Goal: Transaction & Acquisition: Purchase product/service

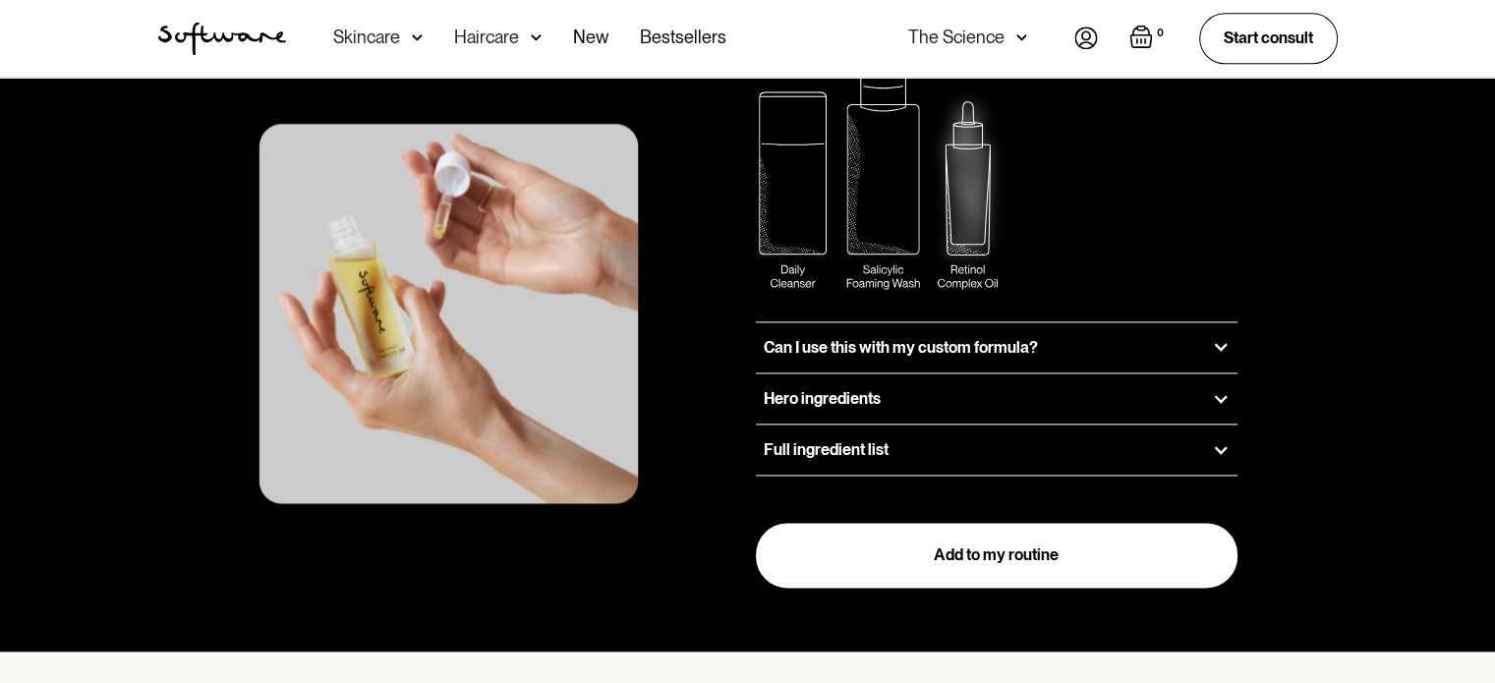
scroll to position [2654, 0]
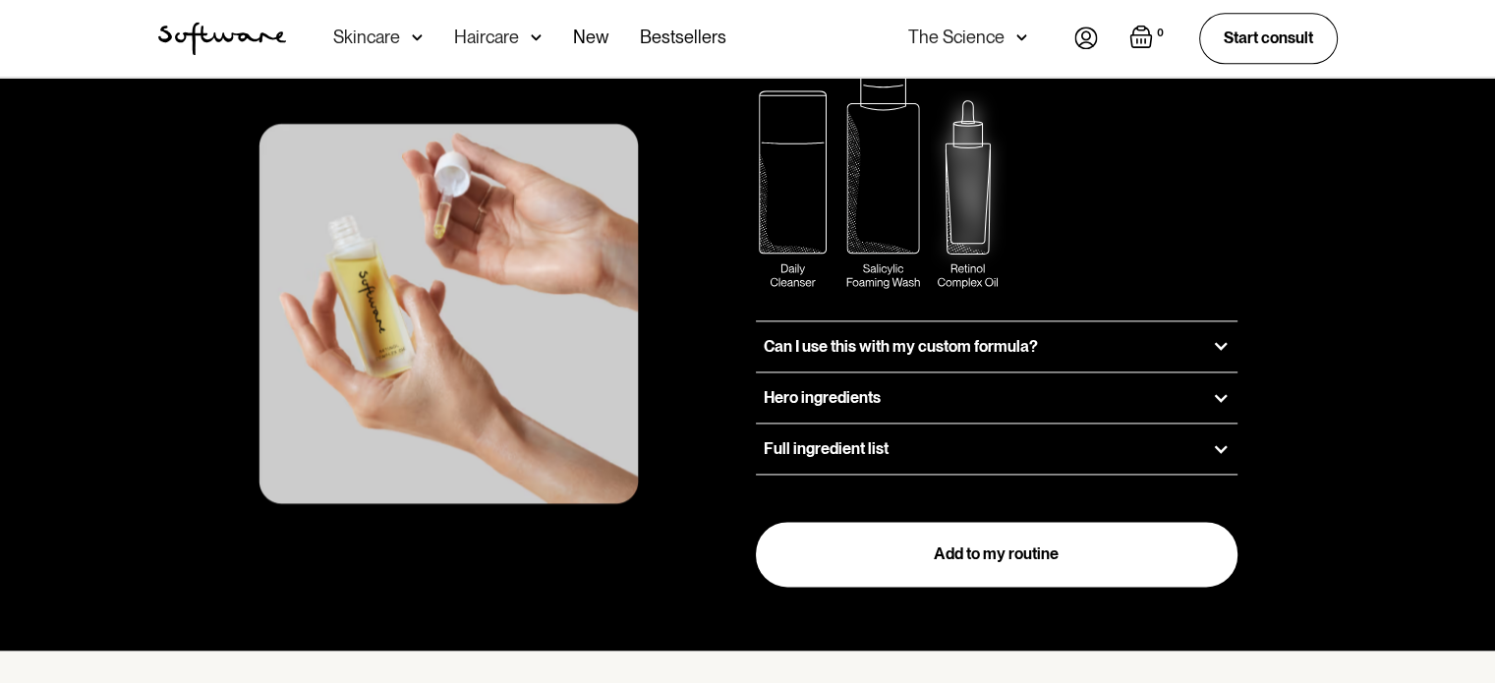
click at [1219, 373] on div "Hero ingredients" at bounding box center [997, 398] width 483 height 50
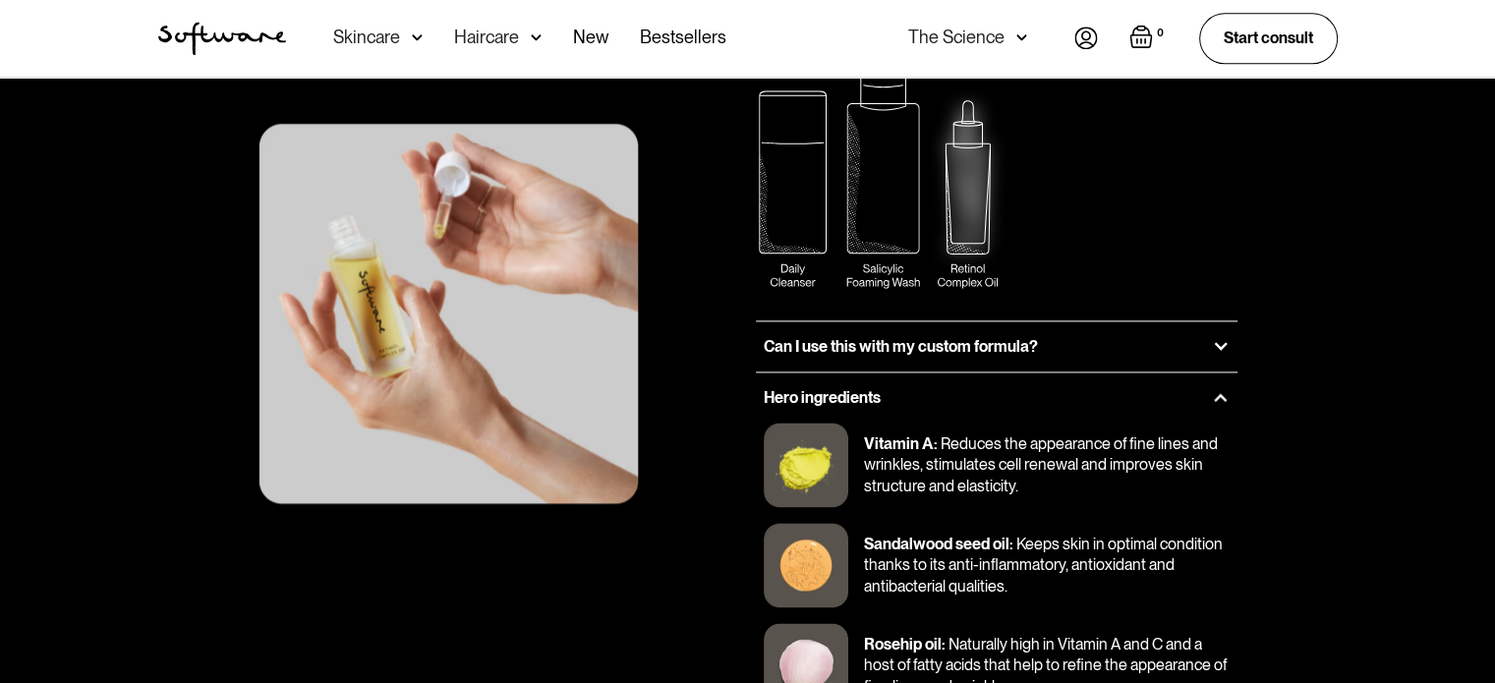
click at [1219, 373] on div "Hero ingredients" at bounding box center [997, 398] width 483 height 50
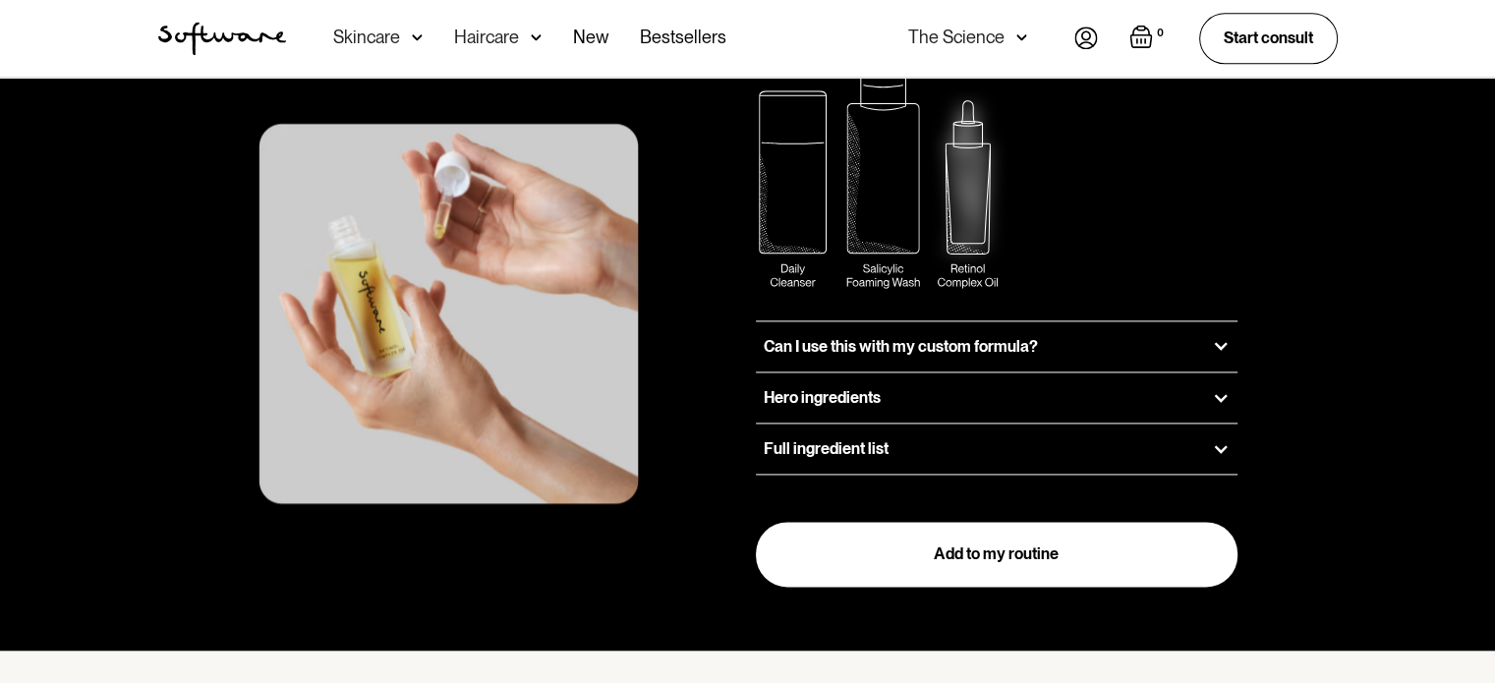
click at [1205, 424] on div "Full ingredient list" at bounding box center [997, 449] width 483 height 50
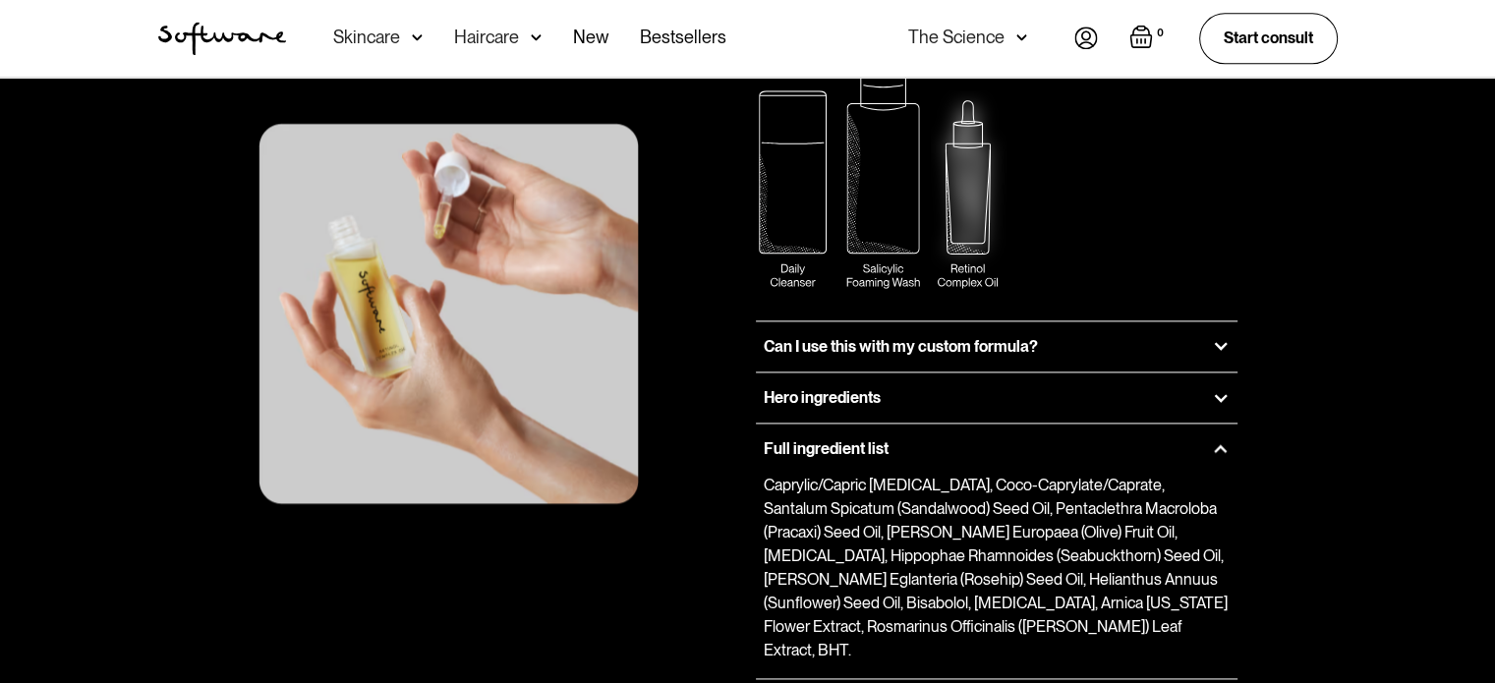
click at [1205, 424] on div "Full ingredient list" at bounding box center [997, 449] width 483 height 50
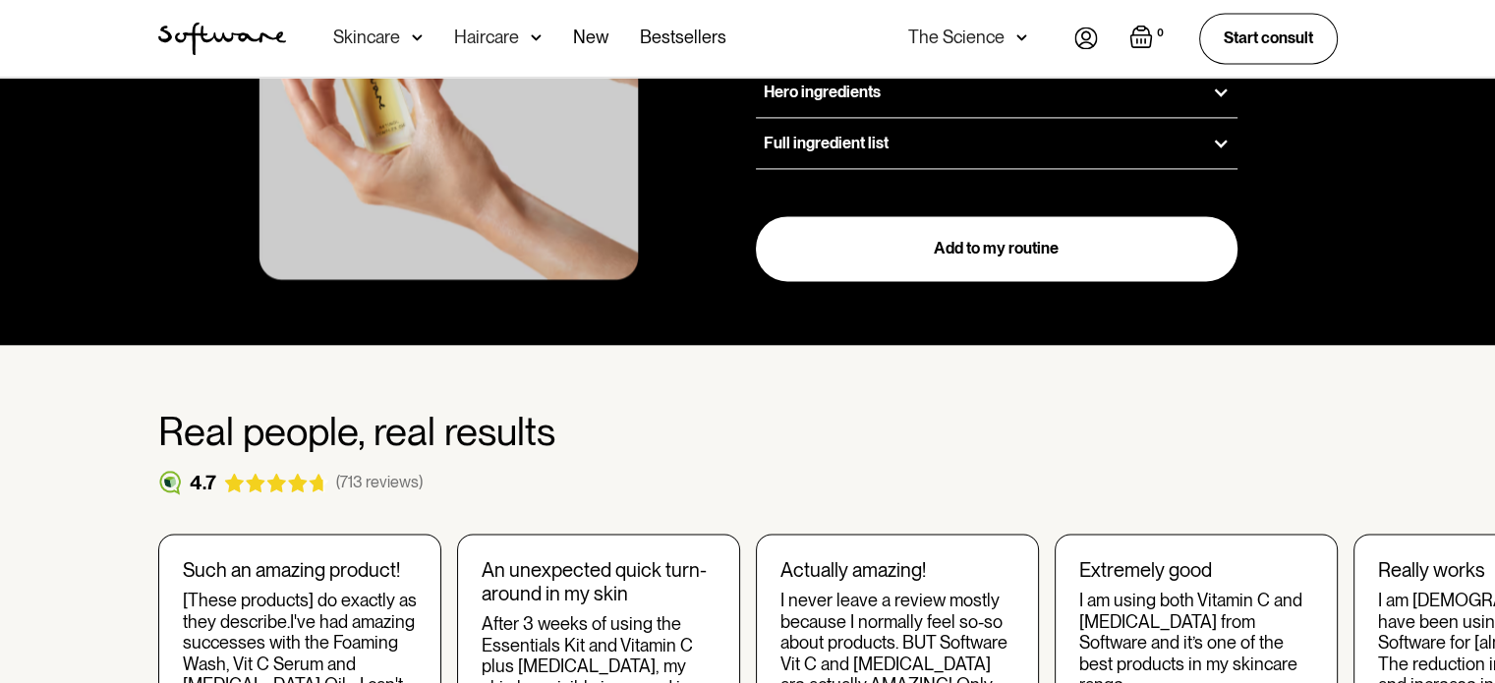
scroll to position [3146, 0]
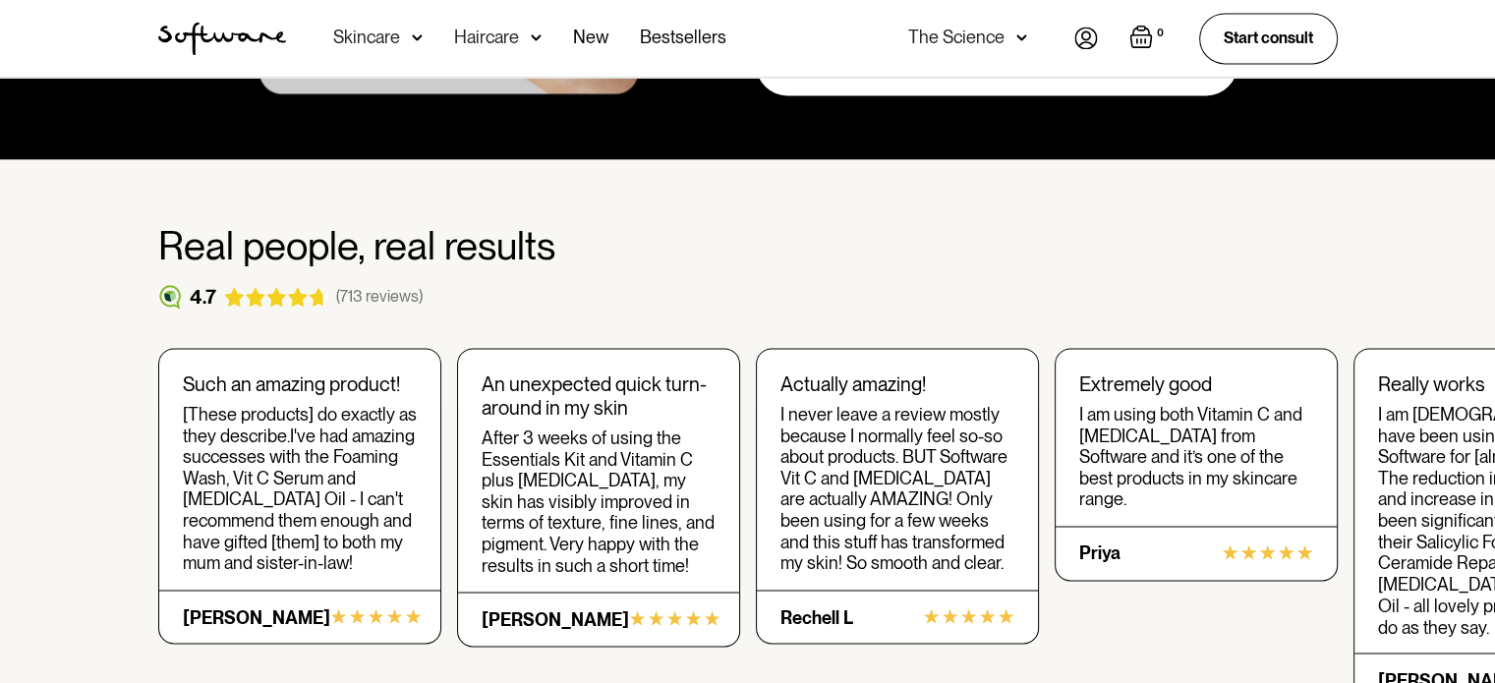
click at [1439, 510] on div "I am [DEMOGRAPHIC_DATA] have been using prescription Software for [almost] one …" at bounding box center [1495, 521] width 234 height 234
click at [1435, 373] on div "Really works" at bounding box center [1495, 385] width 234 height 24
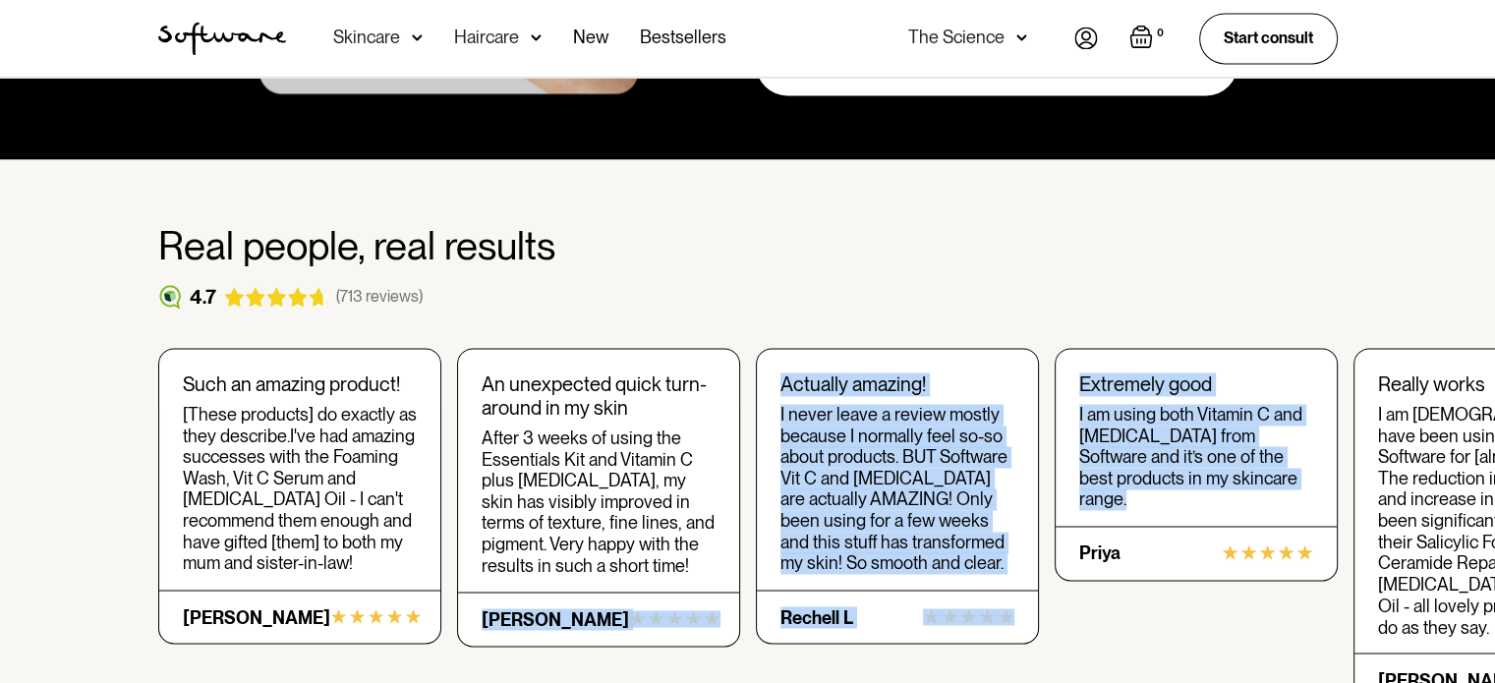
drag, startPoint x: 1231, startPoint y: 529, endPoint x: 615, endPoint y: 507, distance: 615.8
click at [595, 516] on div "Such an amazing product! [These products] do exactly as they describe.I've had …" at bounding box center [748, 550] width 1180 height 405
click at [1386, 516] on div "I am [DEMOGRAPHIC_DATA] have been using prescription Software for [almost] one …" at bounding box center [1495, 521] width 234 height 234
click at [1382, 669] on div "[PERSON_NAME]" at bounding box center [1451, 680] width 147 height 22
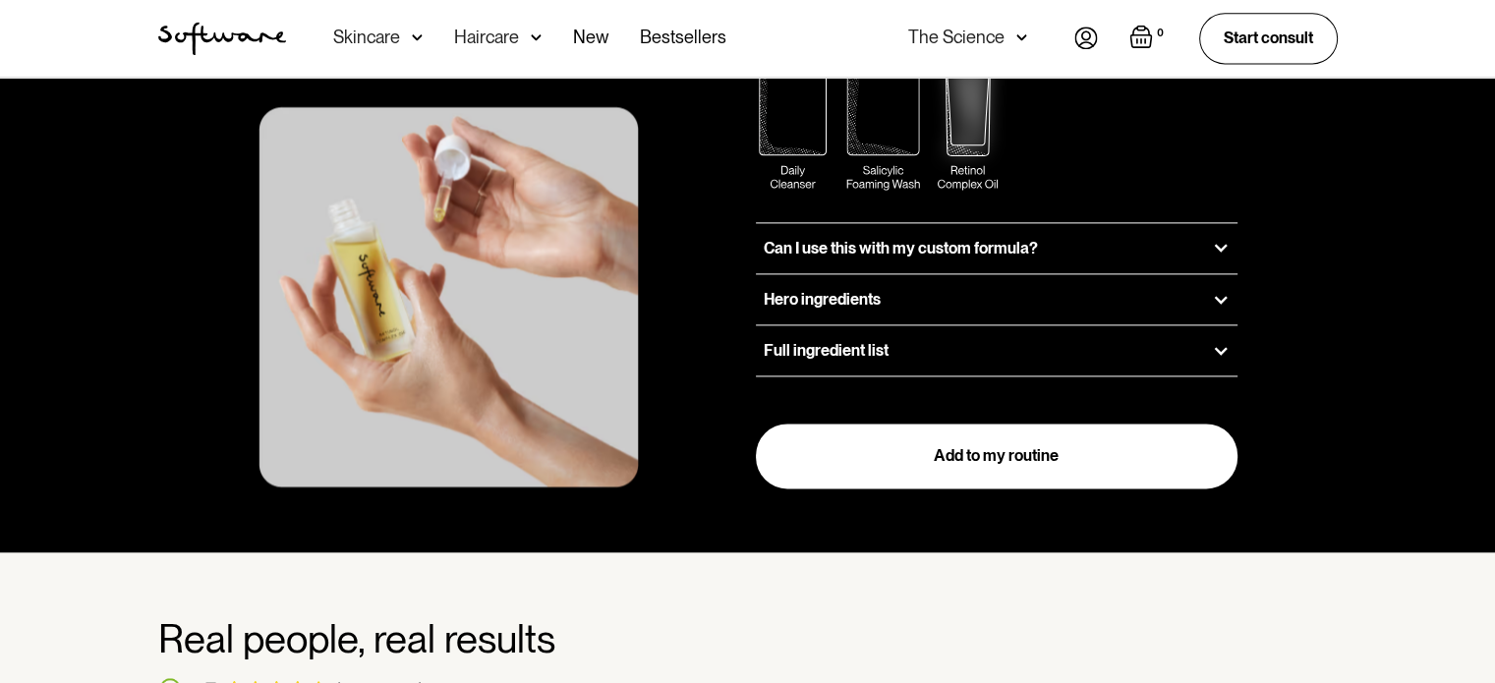
scroll to position [3244, 0]
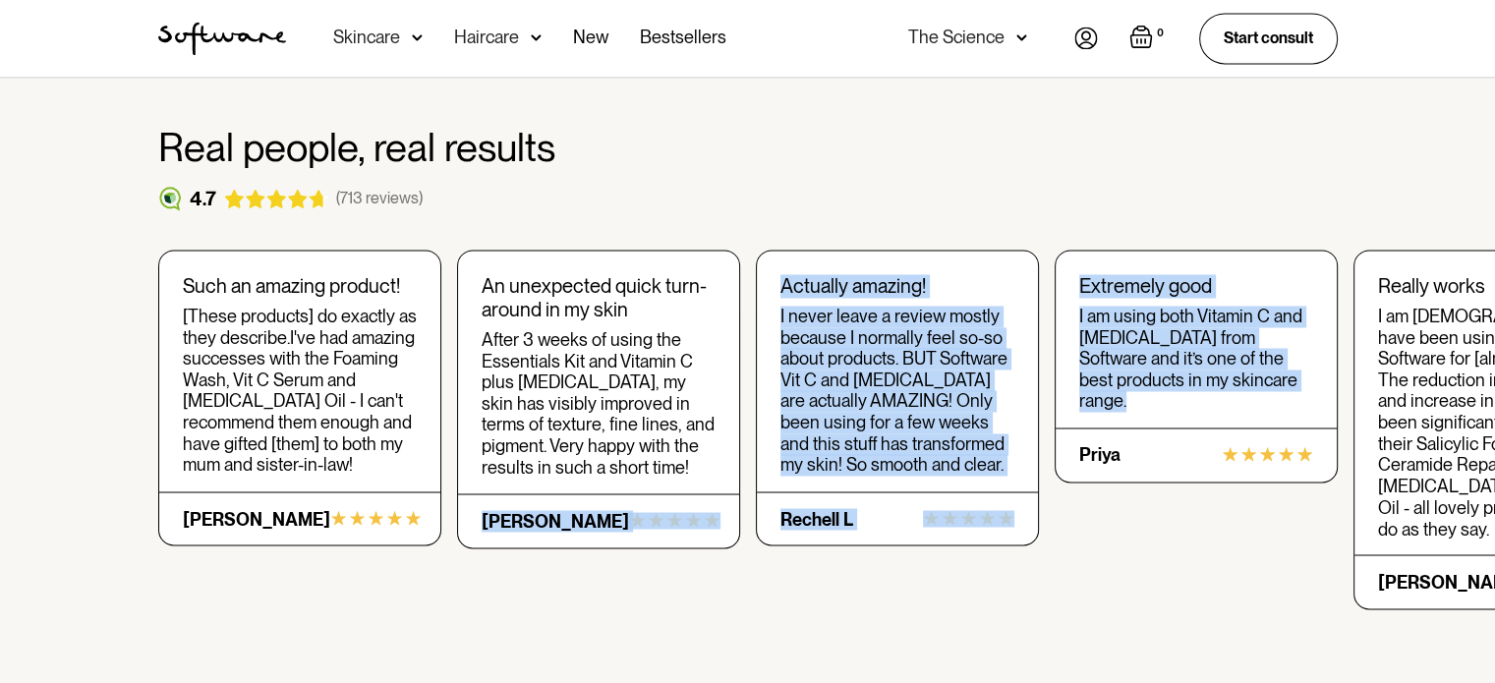
click at [1461, 318] on div "I am [DEMOGRAPHIC_DATA] have been using prescription Software for [almost] one …" at bounding box center [1495, 423] width 234 height 234
